Goal: Task Accomplishment & Management: Manage account settings

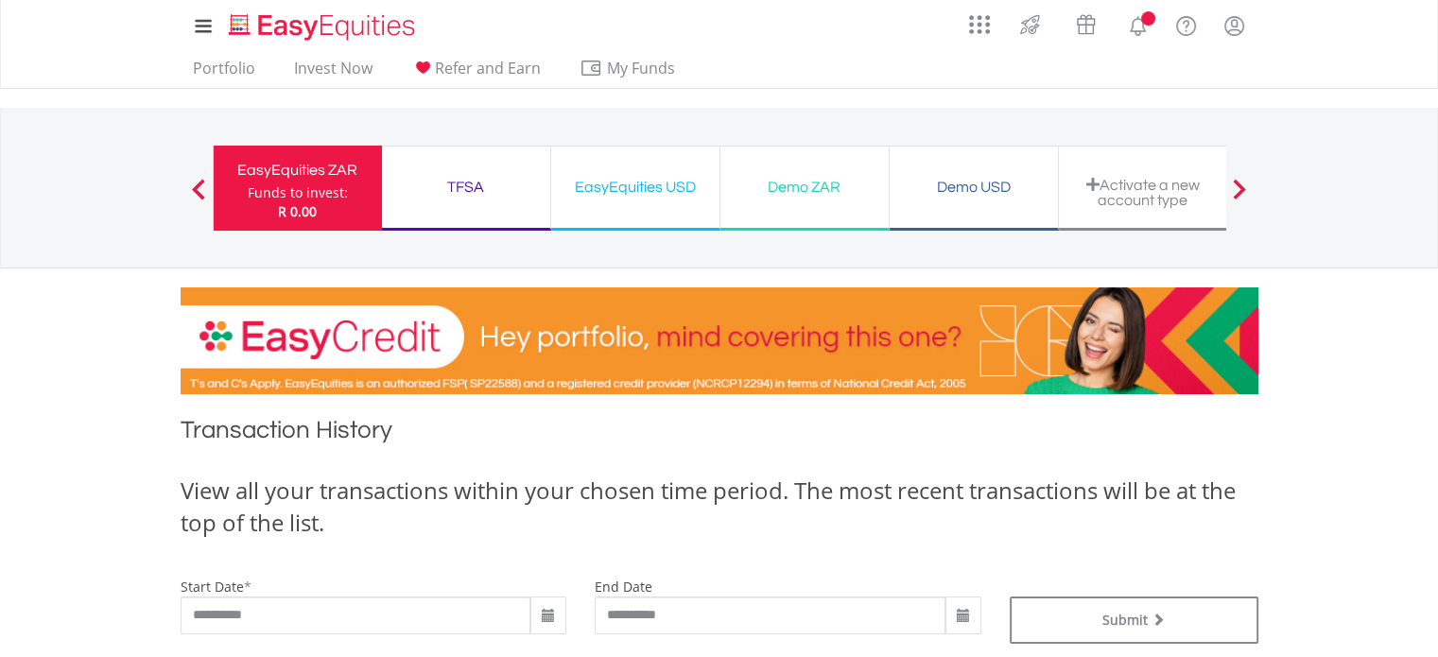
click at [662, 200] on div "EasyEquities USD Funds to invest: R 0.00" at bounding box center [635, 188] width 169 height 85
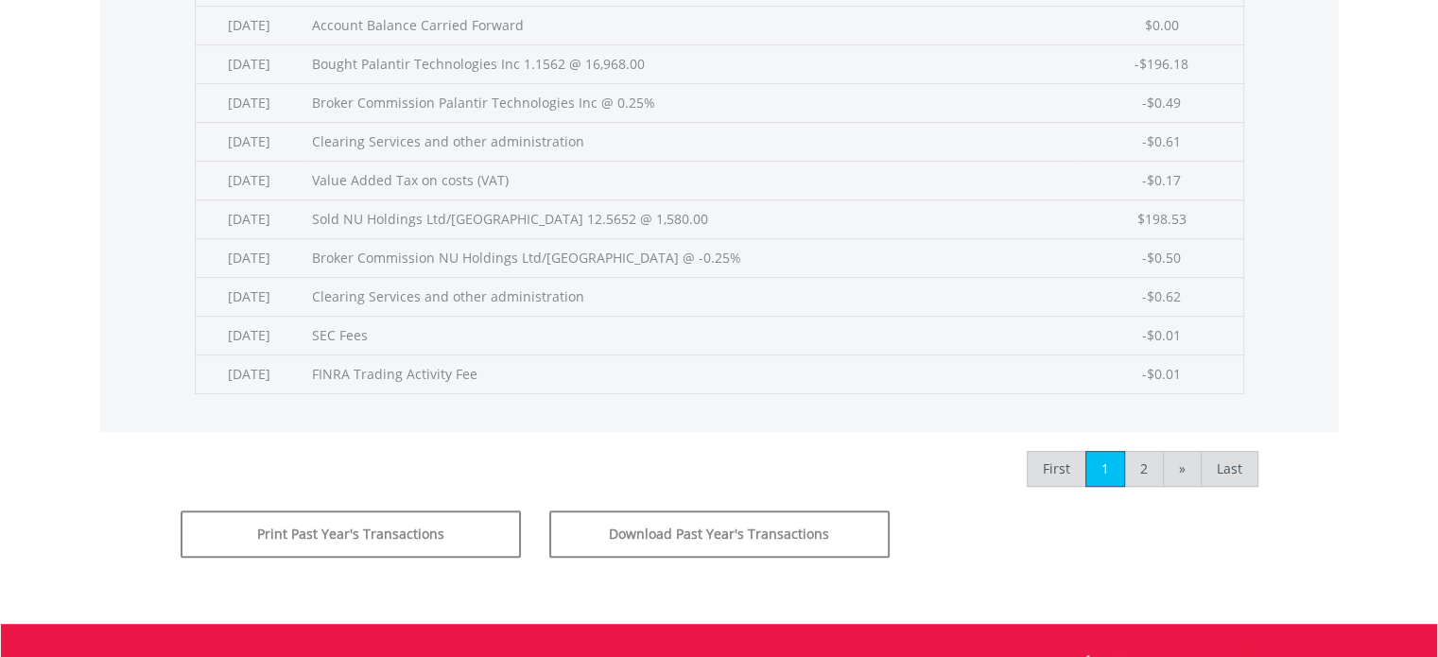
scroll to position [858, 0]
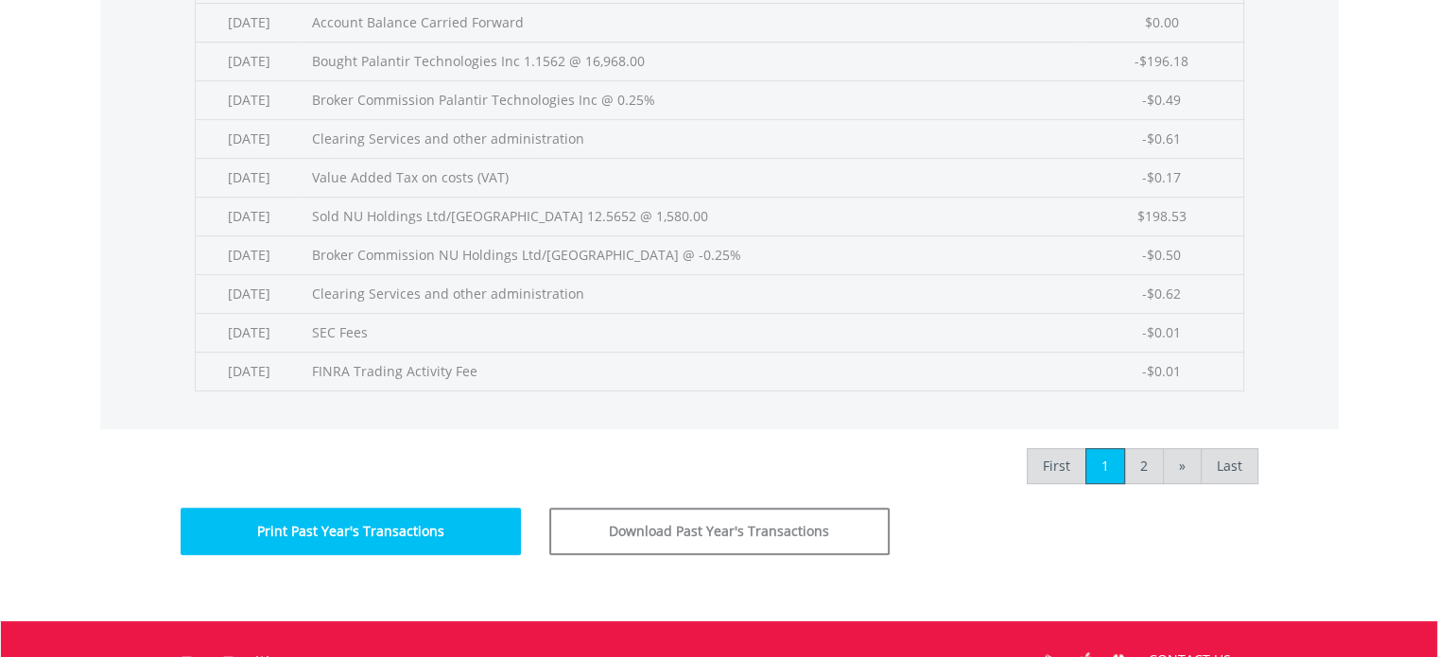
click at [394, 508] on button "Print Past Year's Transactions" at bounding box center [351, 531] width 340 height 47
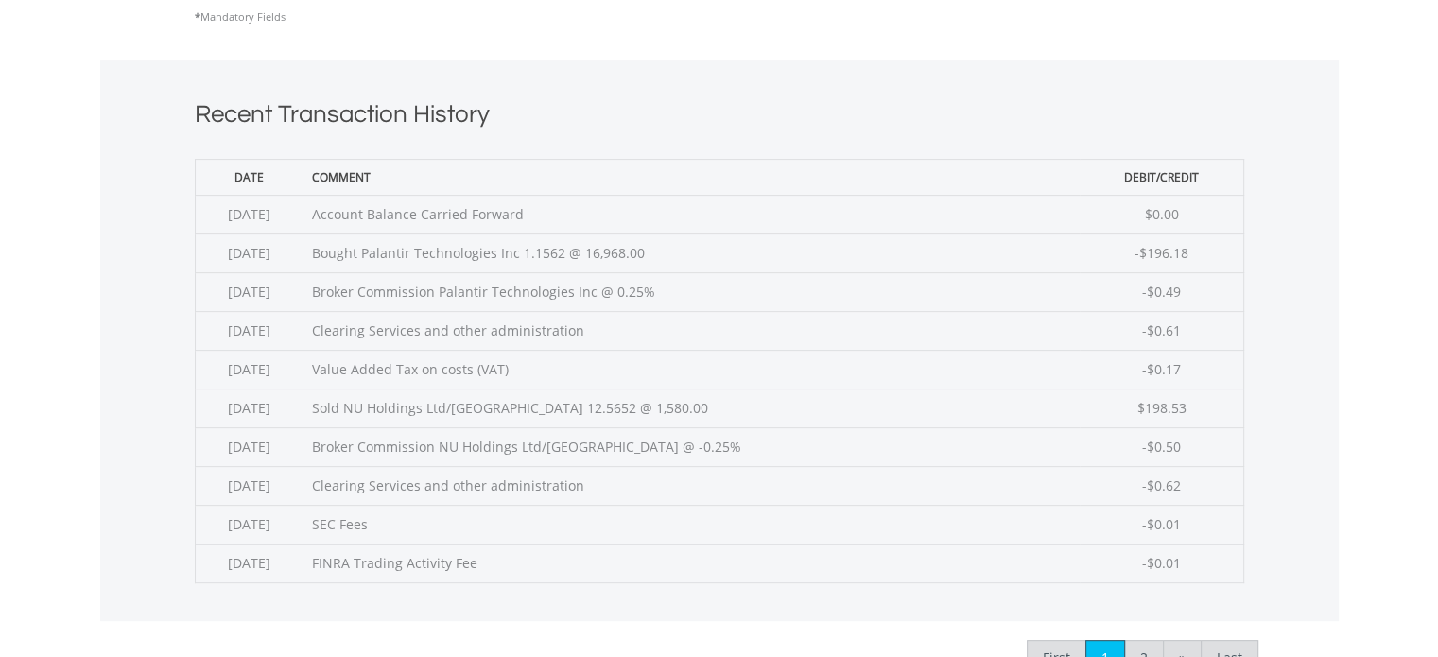
scroll to position [666, 0]
click at [1138, 641] on link "2" at bounding box center [1144, 658] width 40 height 36
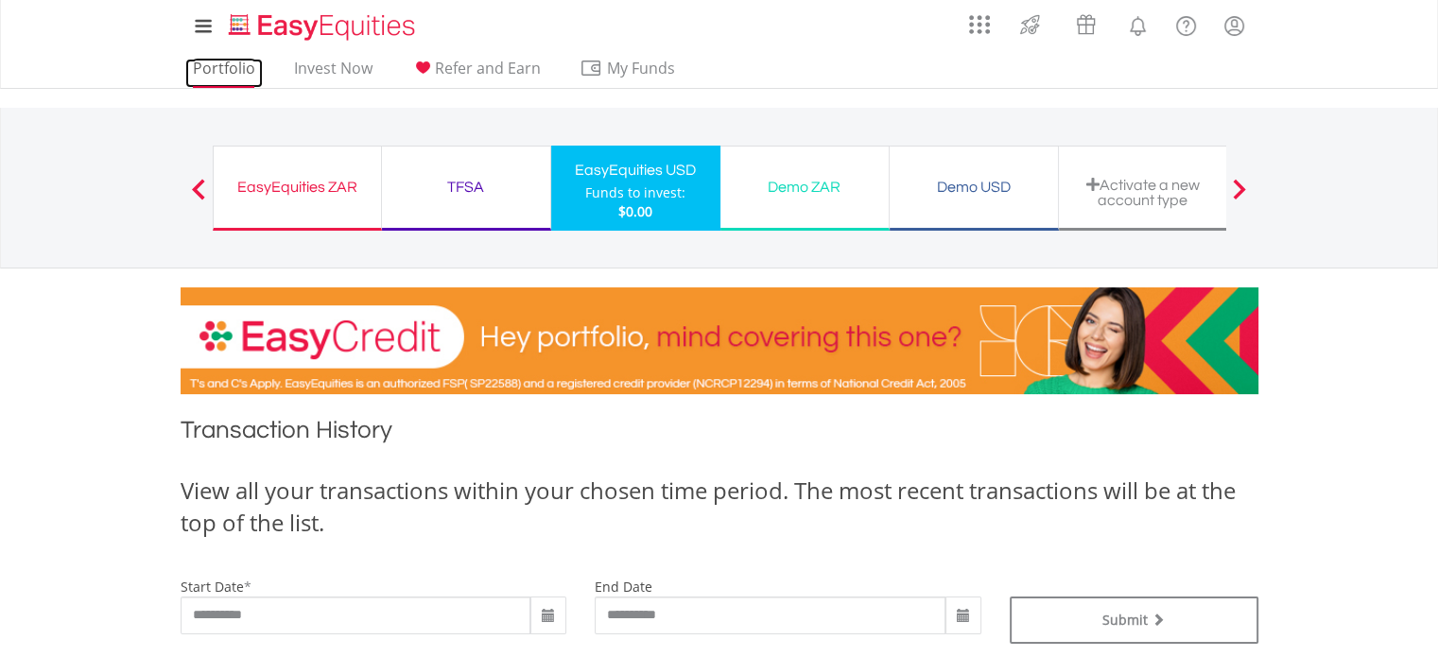
click at [243, 76] on link "Portfolio" at bounding box center [224, 73] width 78 height 29
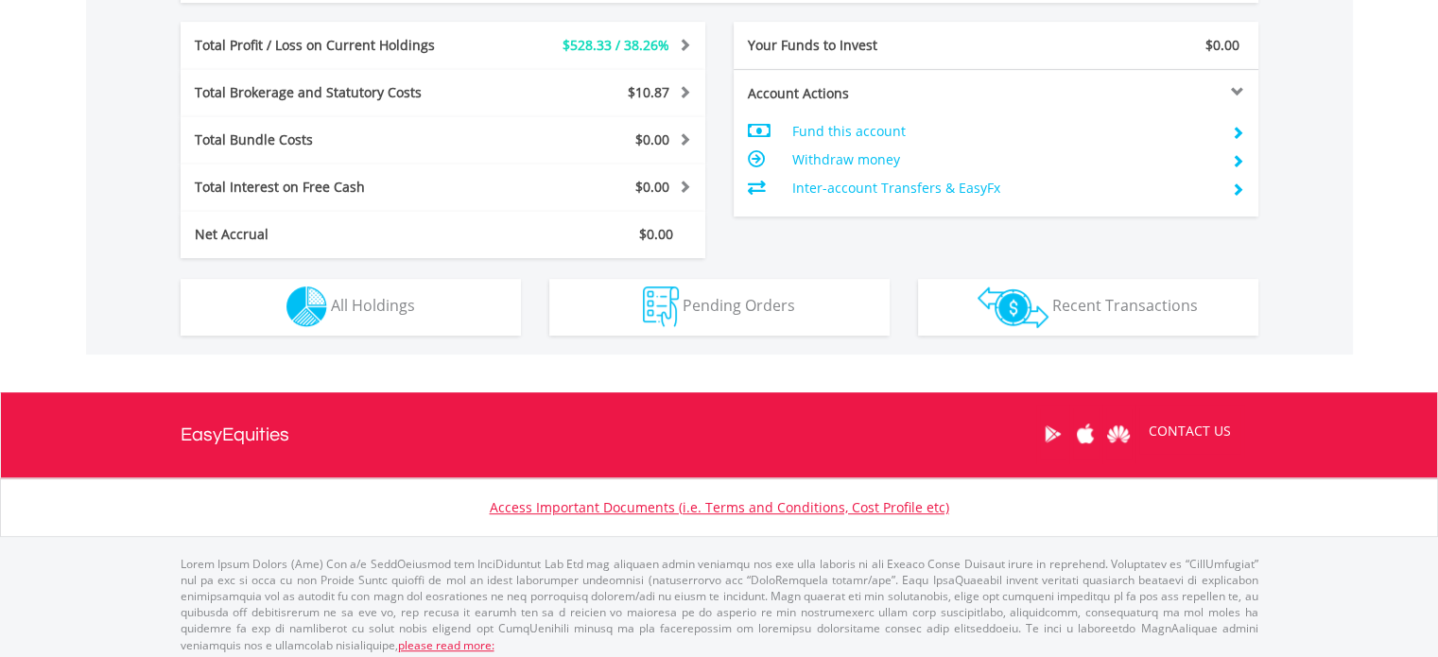
scroll to position [940, 0]
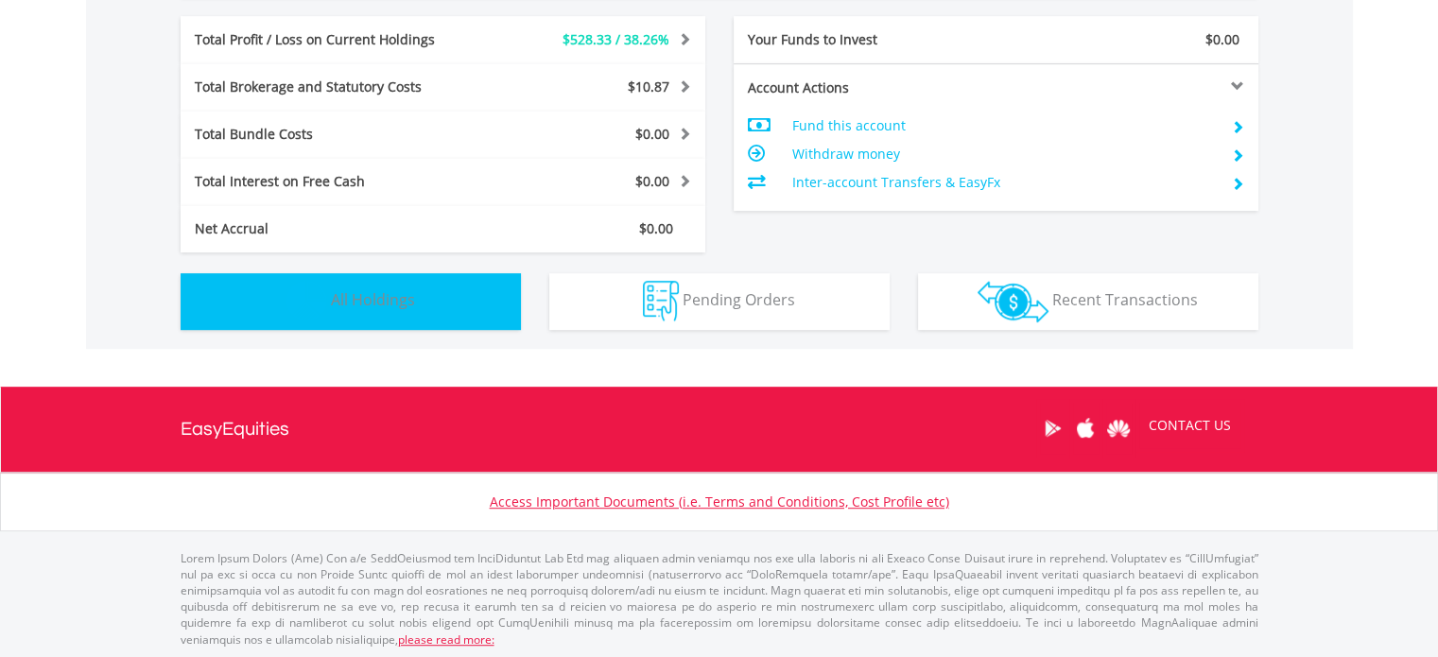
click at [427, 290] on button "Holdings All Holdings" at bounding box center [351, 301] width 340 height 57
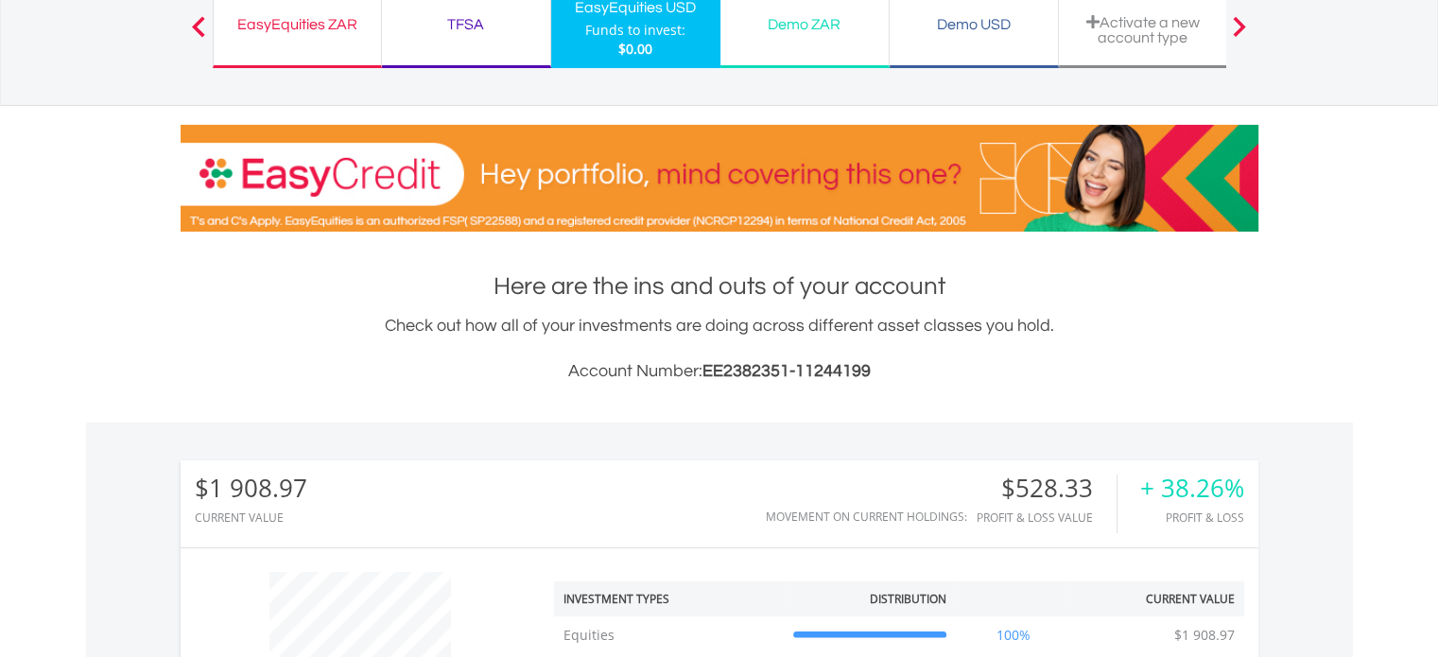
scroll to position [0, 0]
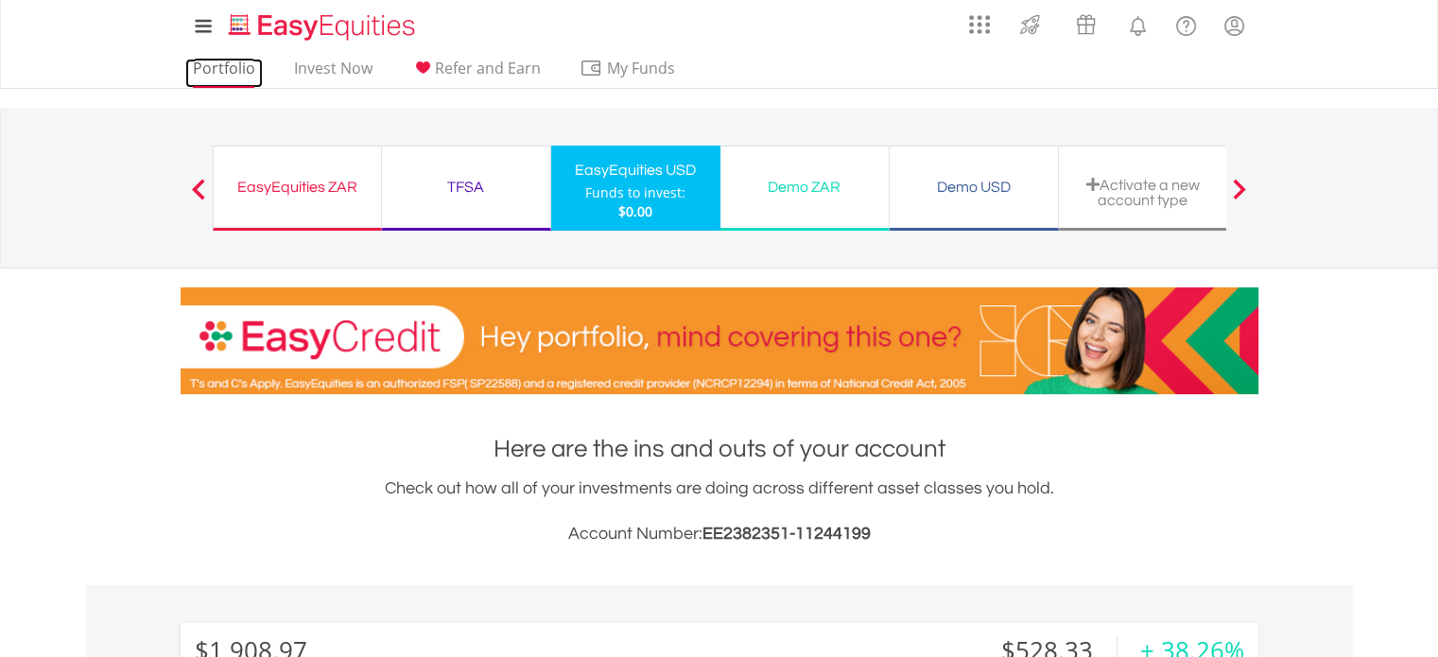
click at [217, 63] on link "Portfolio" at bounding box center [224, 73] width 78 height 29
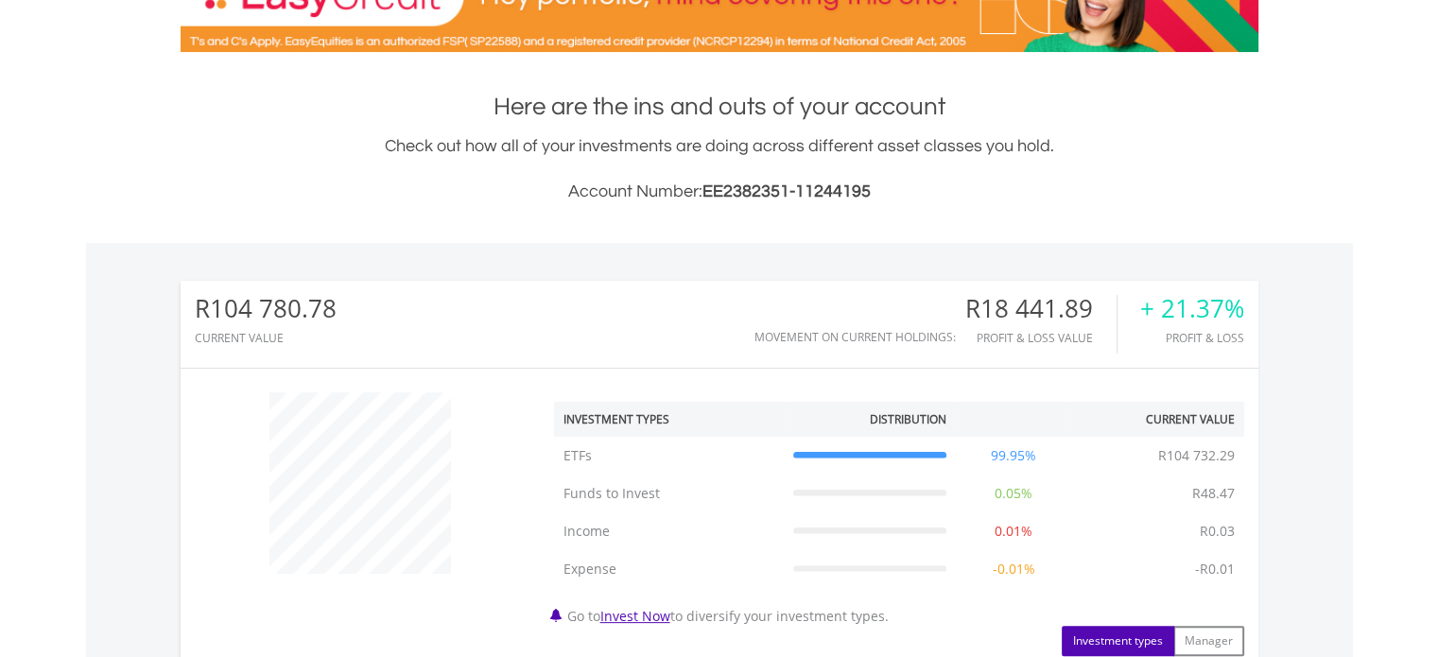
scroll to position [348, 0]
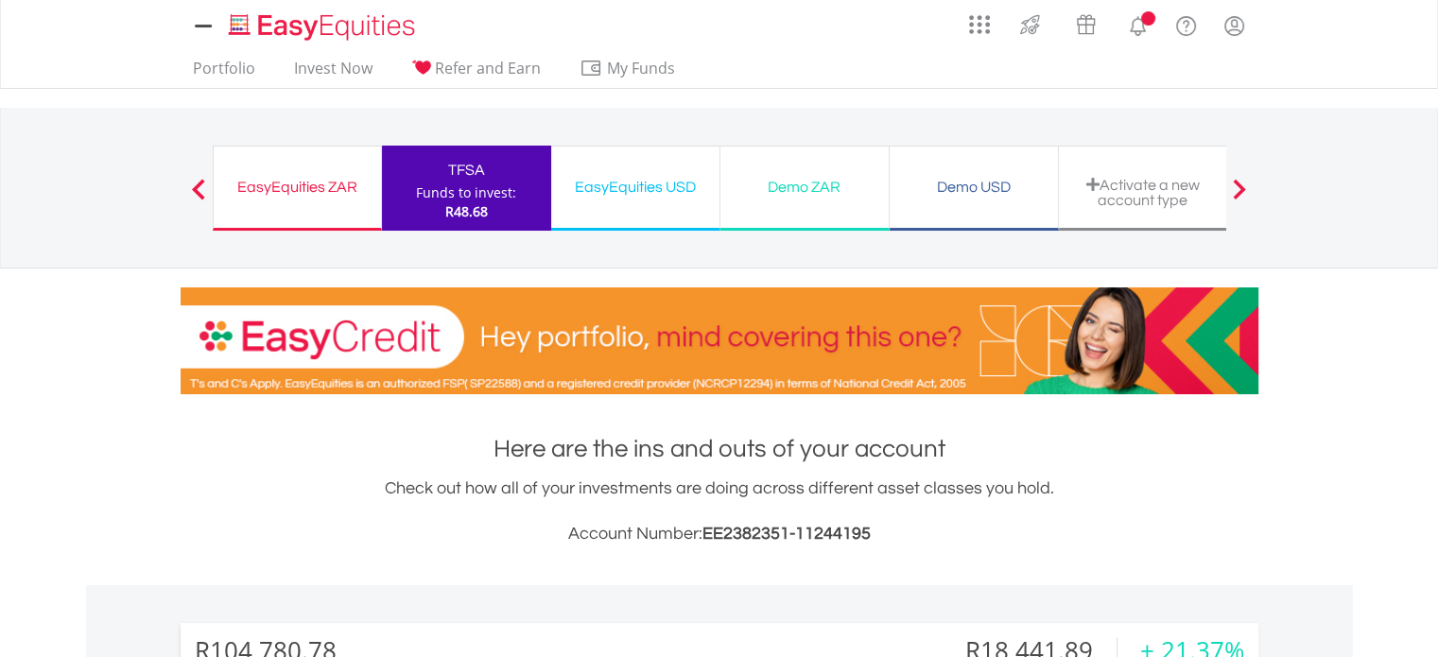
scroll to position [182, 359]
